Goal: Navigation & Orientation: Go to known website

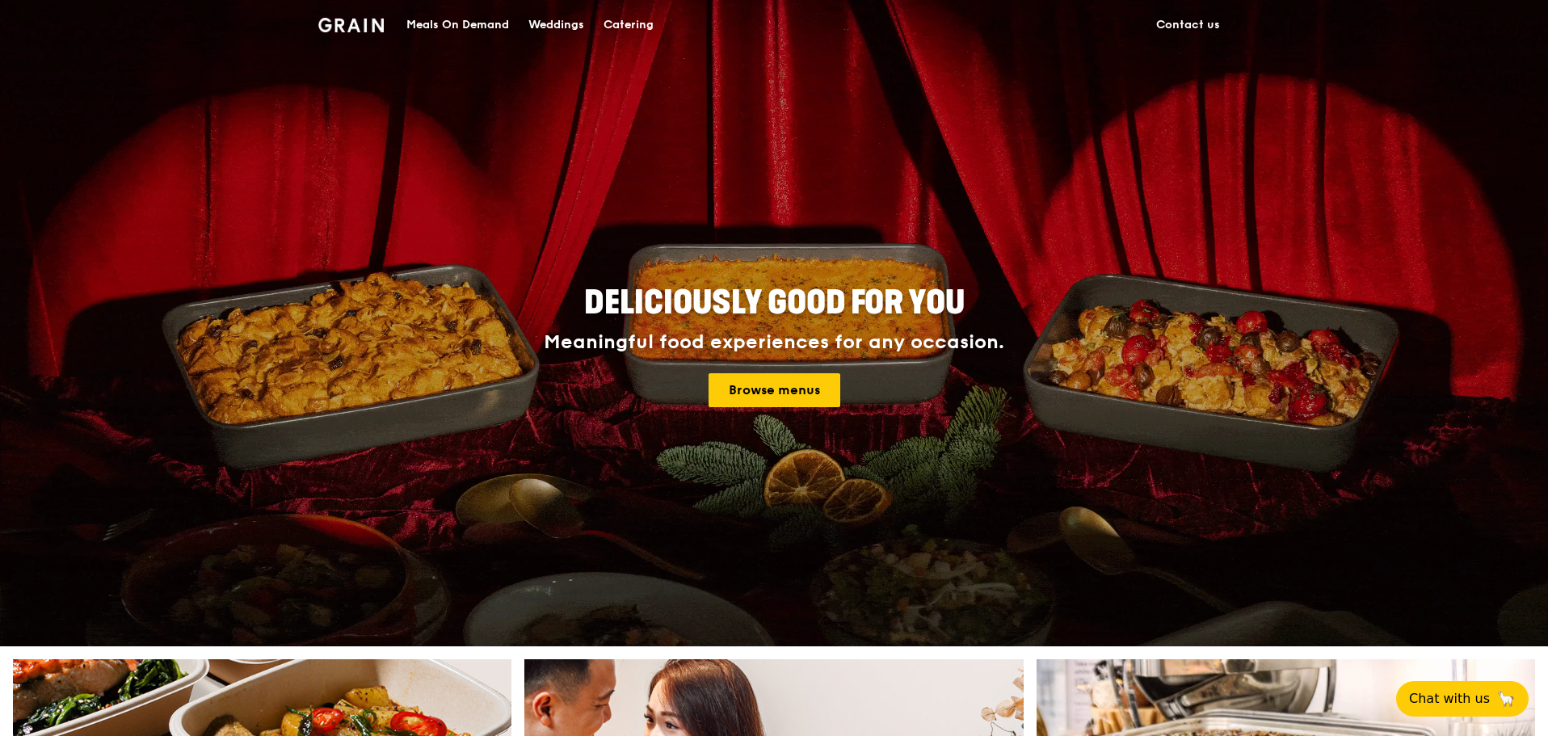
click at [423, 33] on div "Meals On Demand" at bounding box center [457, 25] width 103 height 48
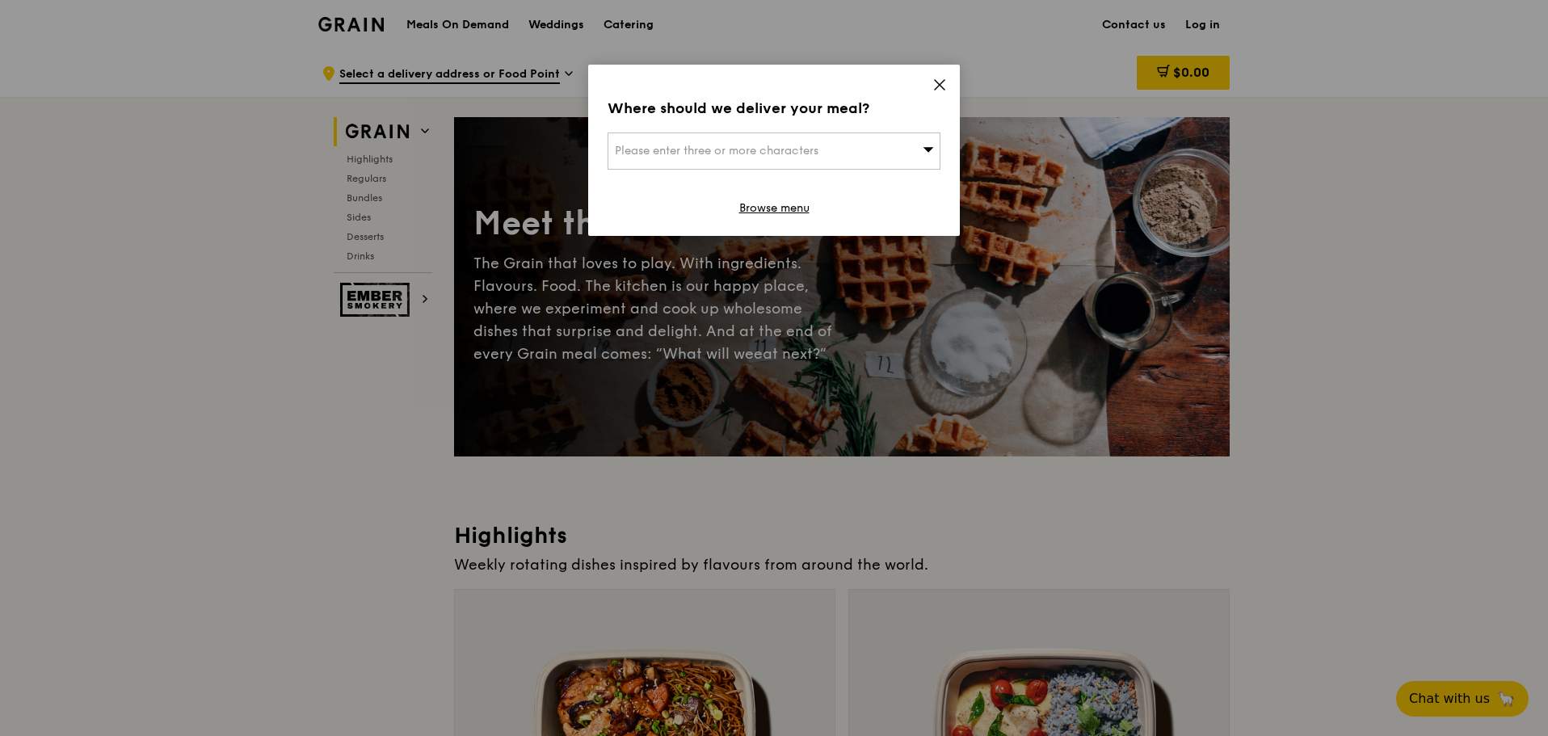
drag, startPoint x: 954, startPoint y: 77, endPoint x: 946, endPoint y: 78, distance: 8.2
click at [946, 78] on icon at bounding box center [939, 85] width 15 height 15
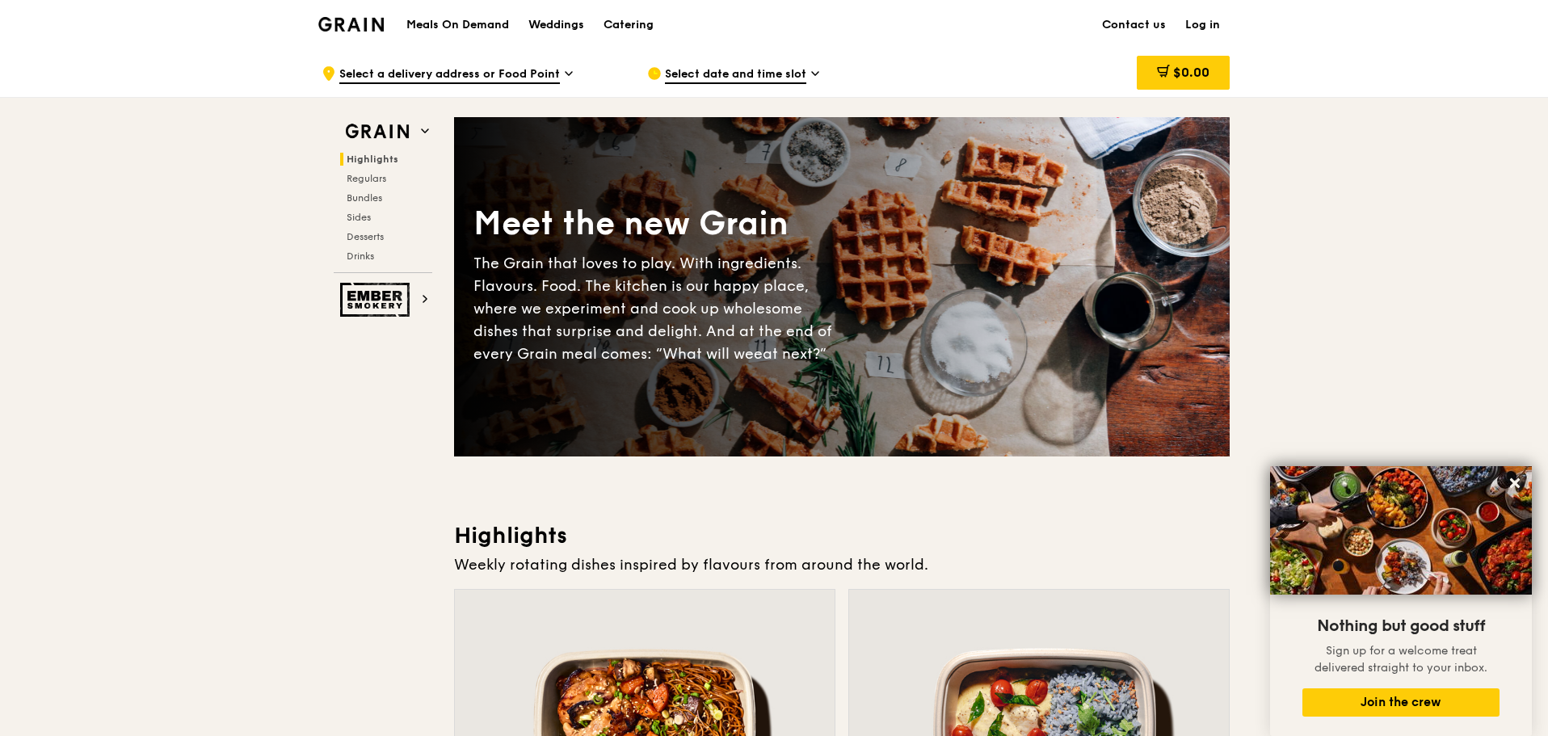
click at [326, 32] on div "Grain logo" at bounding box center [350, 23] width 65 height 48
